Goal: Communication & Community: Share content

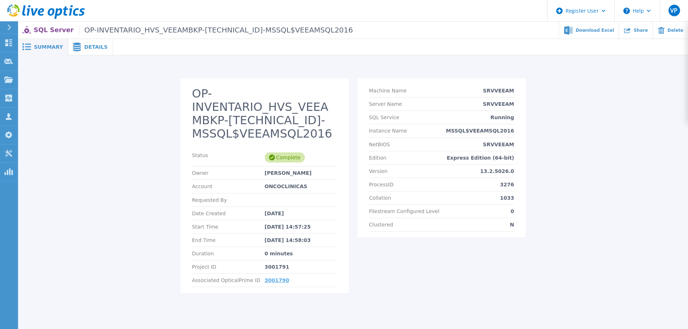
click at [271, 280] on link "3001790" at bounding box center [277, 280] width 25 height 6
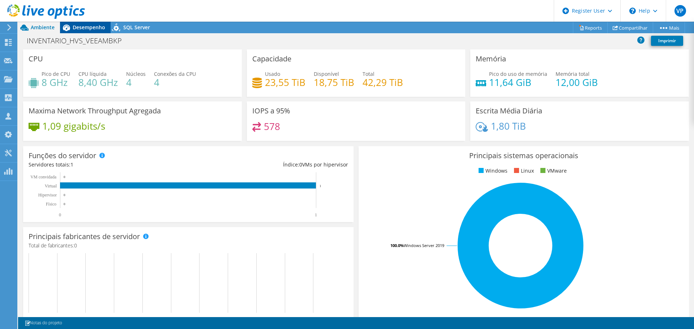
click at [83, 25] on span "Desempenho" at bounding box center [89, 27] width 33 height 7
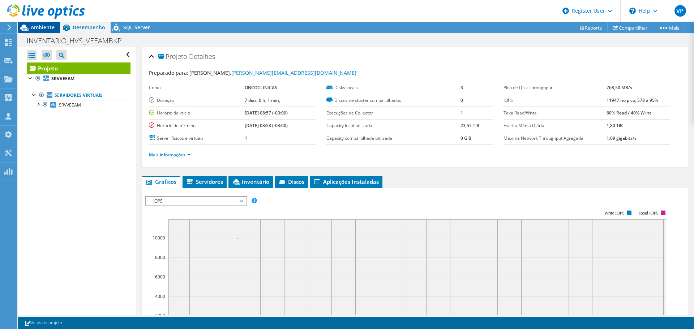
click at [39, 26] on span "Ambiente" at bounding box center [43, 27] width 24 height 7
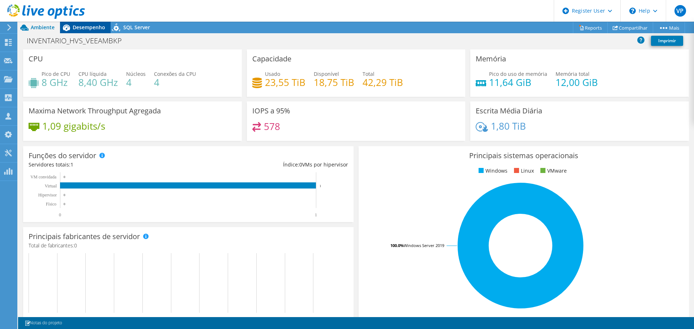
click at [87, 28] on span "Desempenho" at bounding box center [89, 27] width 33 height 7
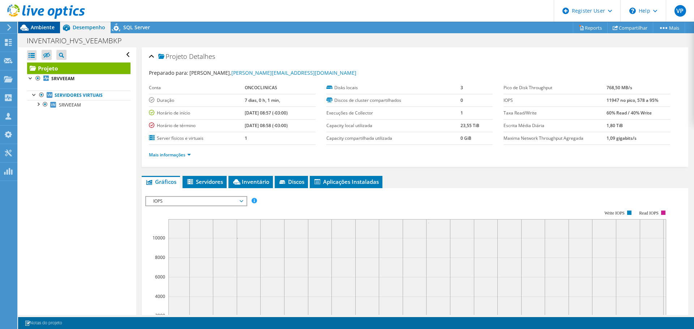
click at [40, 27] on span "Ambiente" at bounding box center [43, 27] width 24 height 7
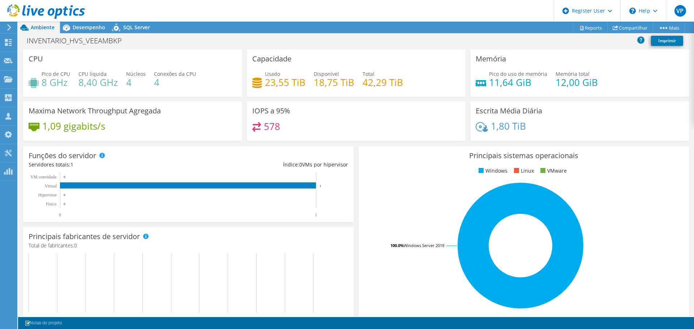
click at [181, 41] on div "INVENTARIO_HVS_VEEAMBKP Imprimir" at bounding box center [356, 40] width 676 height 13
click at [123, 43] on h1 "INVENTARIO_HVS_VEEAMBKP" at bounding box center [77, 41] width 109 height 8
click at [189, 41] on link at bounding box center [190, 40] width 10 height 9
click at [92, 28] on span "Desempenho" at bounding box center [89, 27] width 33 height 7
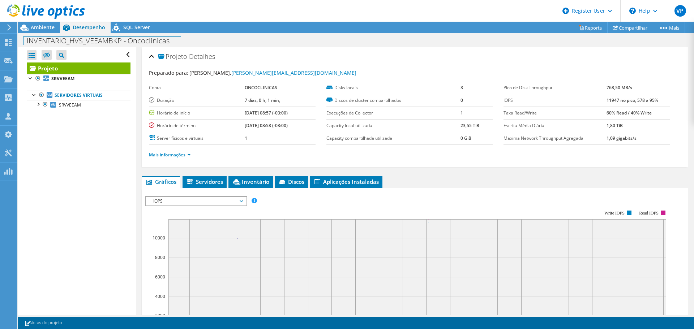
click at [123, 40] on h1 "INVENTARIO_HVS_VEEAMBKP - Oncoclinicas" at bounding box center [101, 41] width 157 height 8
click at [229, 39] on link at bounding box center [224, 40] width 10 height 9
click at [212, 40] on h1 "INVENTARIO_HVS_VEEAMBKP 7d - Oncoclinicas 11/08/25" at bounding box center [118, 41] width 190 height 8
copy h1 "7d - Oncoclinicas 11/08/25"
click at [232, 41] on div "INVENTARIO_HVS_VEEAMBKP 7d - Oncoclinicas 11/08/25 Imprimir" at bounding box center [356, 40] width 676 height 13
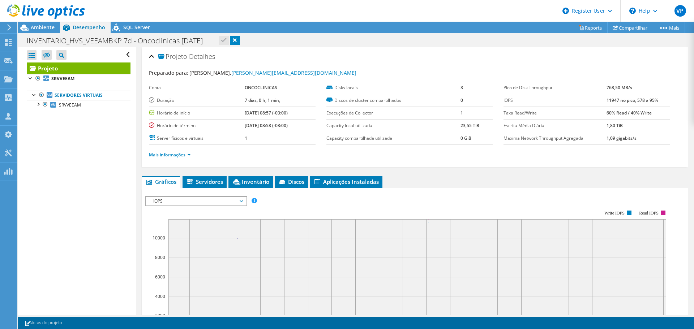
click at [308, 33] on div "Ações de projeto Ações de projeto Reports Compartilhar Mais" at bounding box center [356, 28] width 676 height 12
click at [634, 29] on link "Compartilhar" at bounding box center [630, 27] width 46 height 11
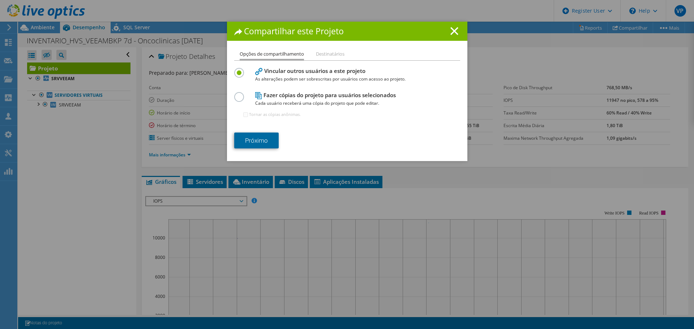
click at [262, 139] on link "Próximo" at bounding box center [256, 141] width 44 height 16
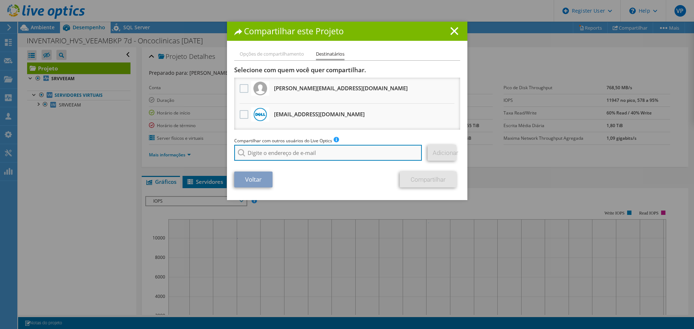
click at [292, 155] on input "search" at bounding box center [328, 153] width 188 height 16
paste input "diego.almeida1@dell.com"
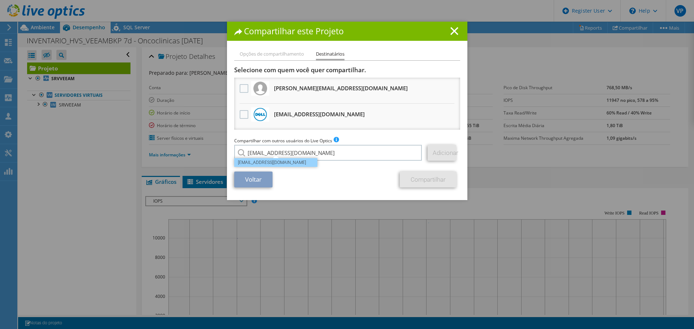
click at [274, 163] on li "Diego.Almeida1@dell.com" at bounding box center [275, 162] width 83 height 9
type input "Diego.Almeida1@dell.com"
click at [438, 154] on link "Adicionar" at bounding box center [441, 153] width 29 height 16
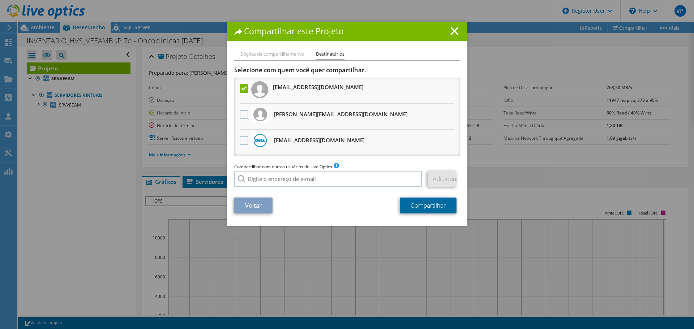
click at [422, 204] on link "Compartilhar" at bounding box center [428, 206] width 57 height 16
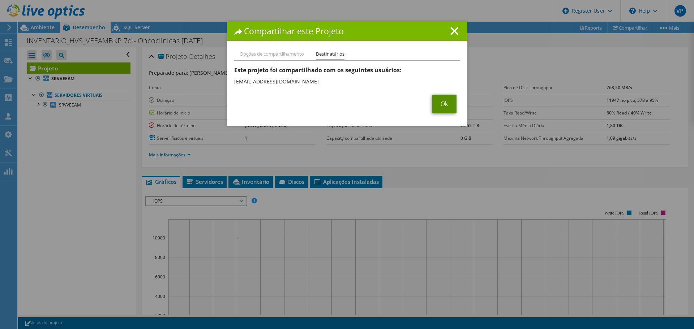
click at [440, 106] on link "Ok" at bounding box center [444, 104] width 24 height 19
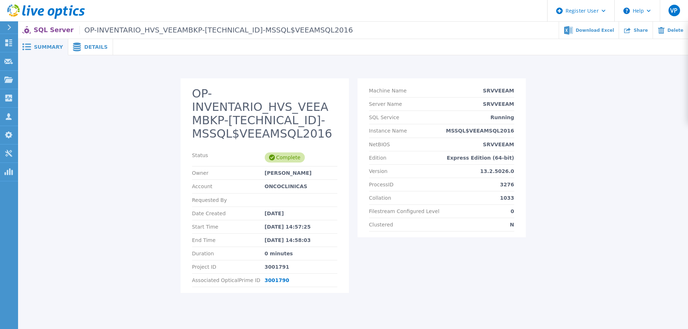
click at [576, 159] on div "OP-INVENTARIO_HVS_VEEAMBKP-10.19.1.155-MSSQL$VEEAMSQL2016 Status Complete Owner…" at bounding box center [353, 189] width 656 height 223
click at [84, 45] on span "Details" at bounding box center [95, 46] width 23 height 5
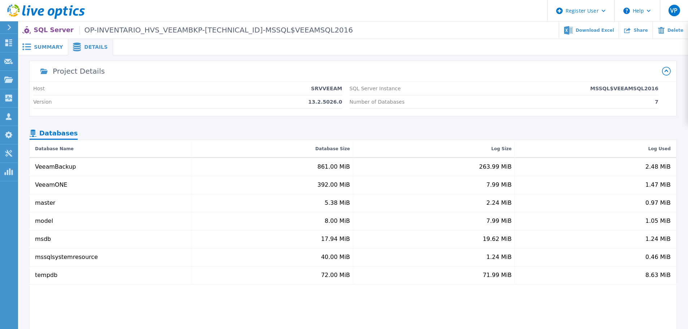
click at [38, 48] on span "Summary" at bounding box center [48, 46] width 29 height 5
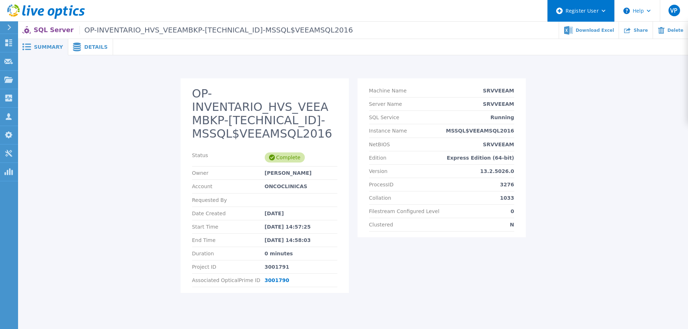
click at [604, 10] on icon at bounding box center [604, 11] width 4 height 3
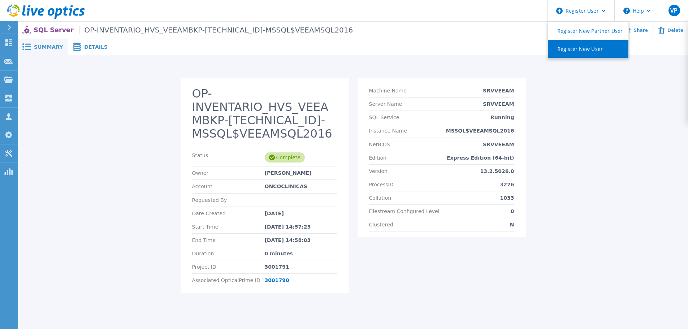
click at [585, 48] on link "Register New User" at bounding box center [588, 49] width 81 height 18
